Goal: Obtain resource: Download file/media

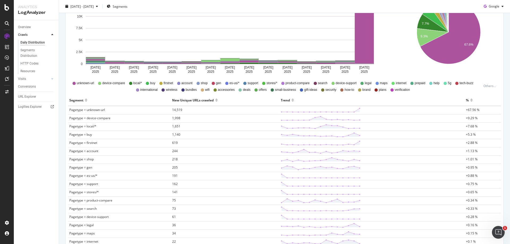
scroll to position [100, 0]
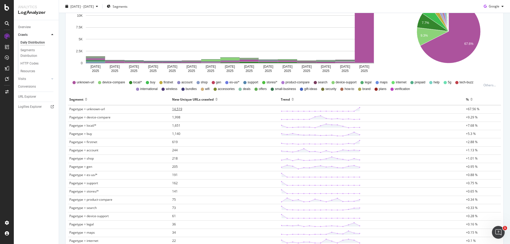
click at [177, 110] on span "14,519" at bounding box center [177, 109] width 10 height 5
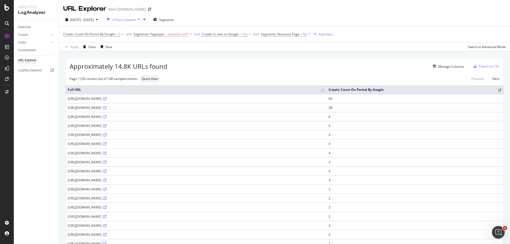
click at [309, 146] on div "[URL][DOMAIN_NAME]" at bounding box center [196, 144] width 257 height 5
copy div "[URL][DOMAIN_NAME]"
click at [489, 64] on div "Export as CSV" at bounding box center [489, 66] width 20 height 5
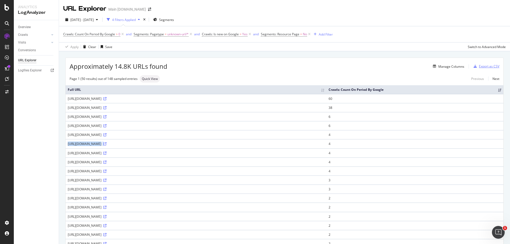
click at [487, 66] on div "Export as CSV" at bounding box center [489, 66] width 20 height 5
